Goal: Navigation & Orientation: Find specific page/section

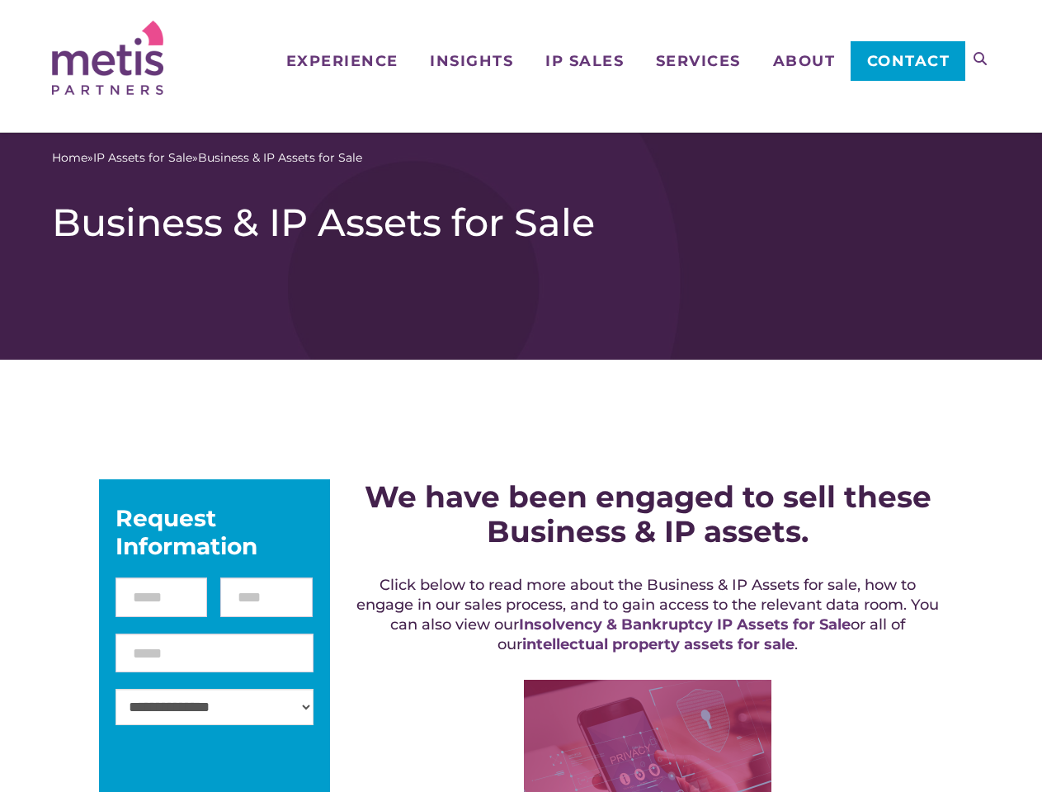
click at [981, 59] on icon at bounding box center [980, 58] width 13 height 13
